Goal: Communication & Community: Answer question/provide support

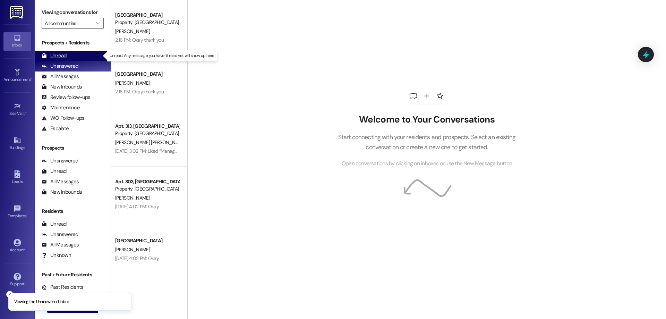
click at [90, 52] on div "Unread (0)" at bounding box center [73, 56] width 76 height 10
